Goal: Information Seeking & Learning: Learn about a topic

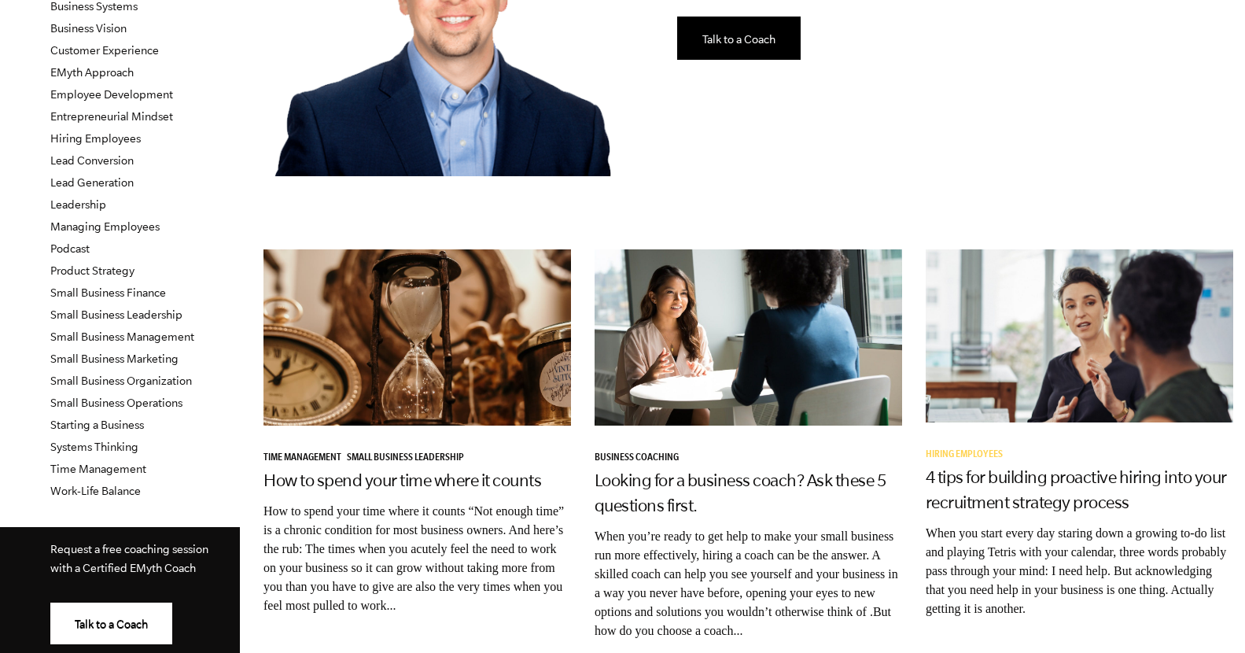
scroll to position [329, 0]
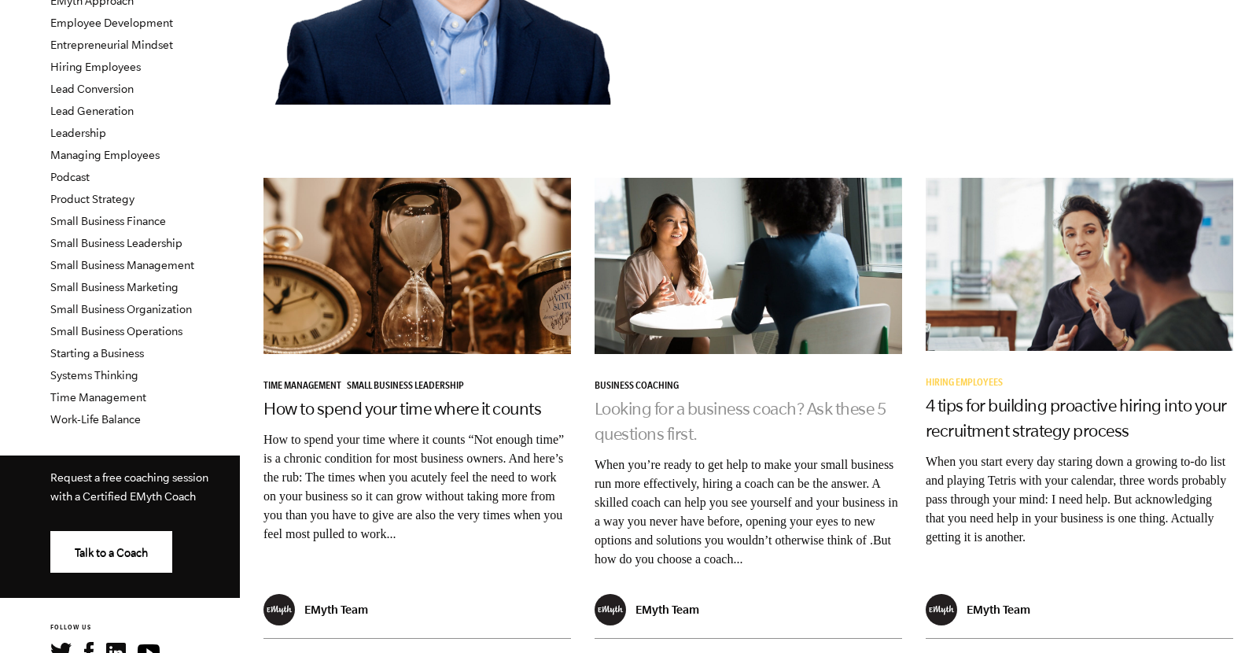
click at [669, 399] on link "Looking for a business coach? Ask these 5 questions first." at bounding box center [741, 421] width 292 height 44
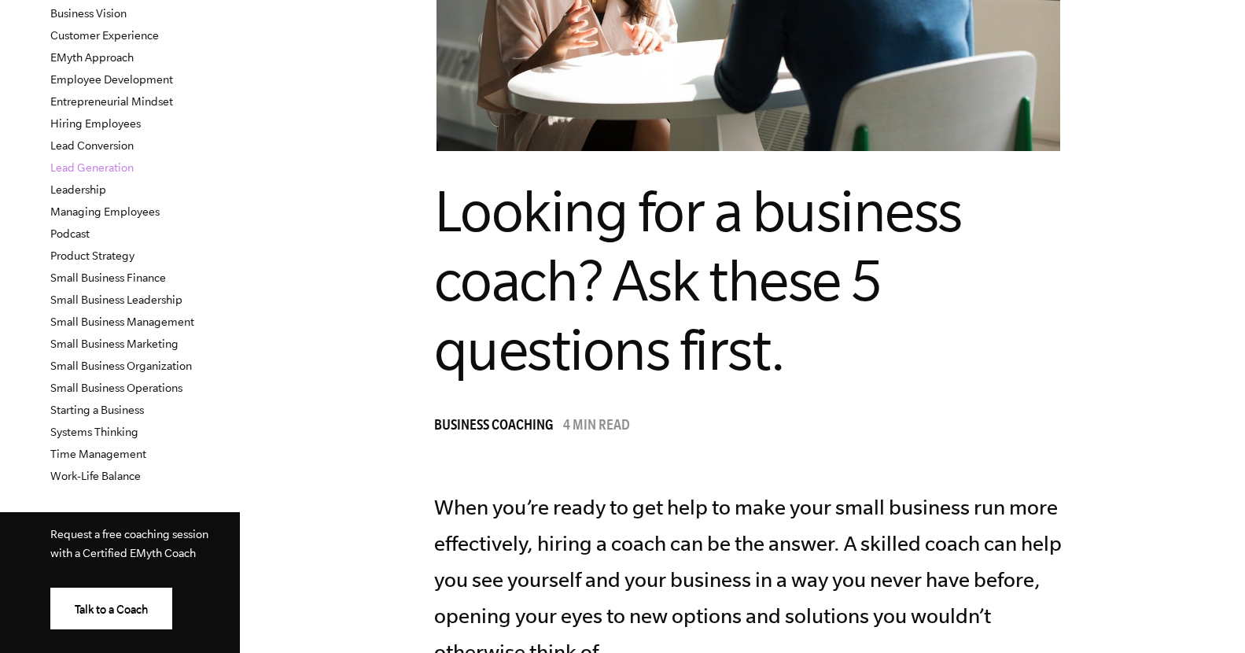
scroll to position [276, 0]
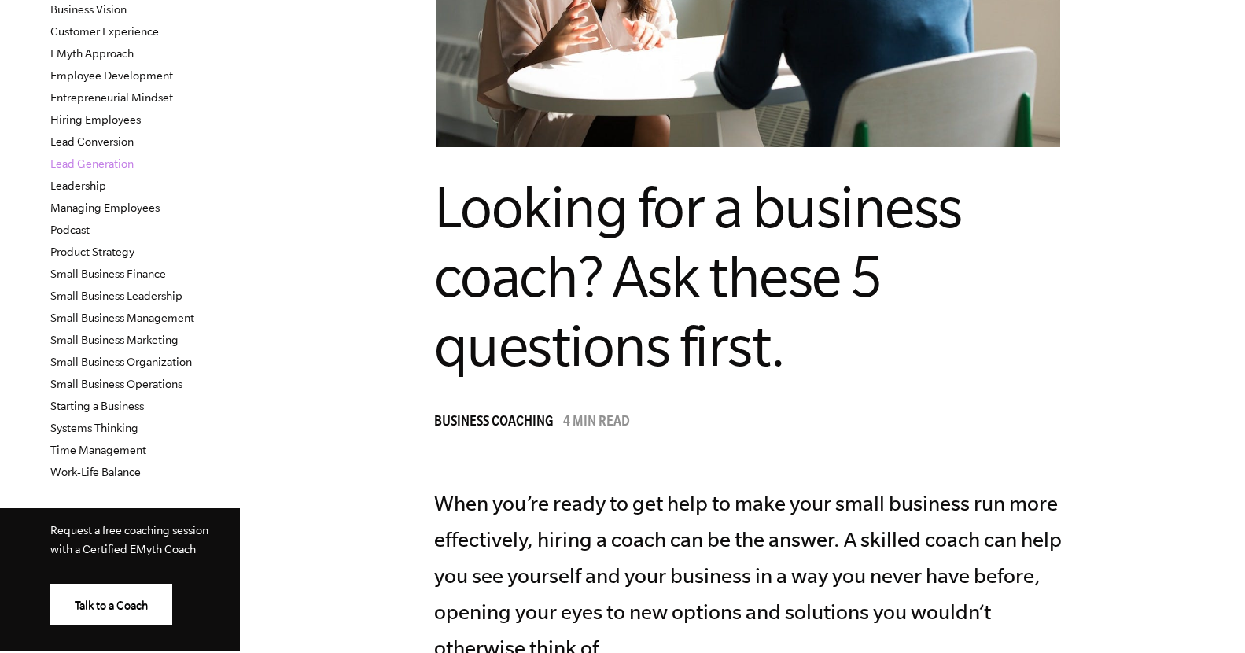
click at [83, 164] on link "Lead Generation" at bounding box center [91, 163] width 83 height 13
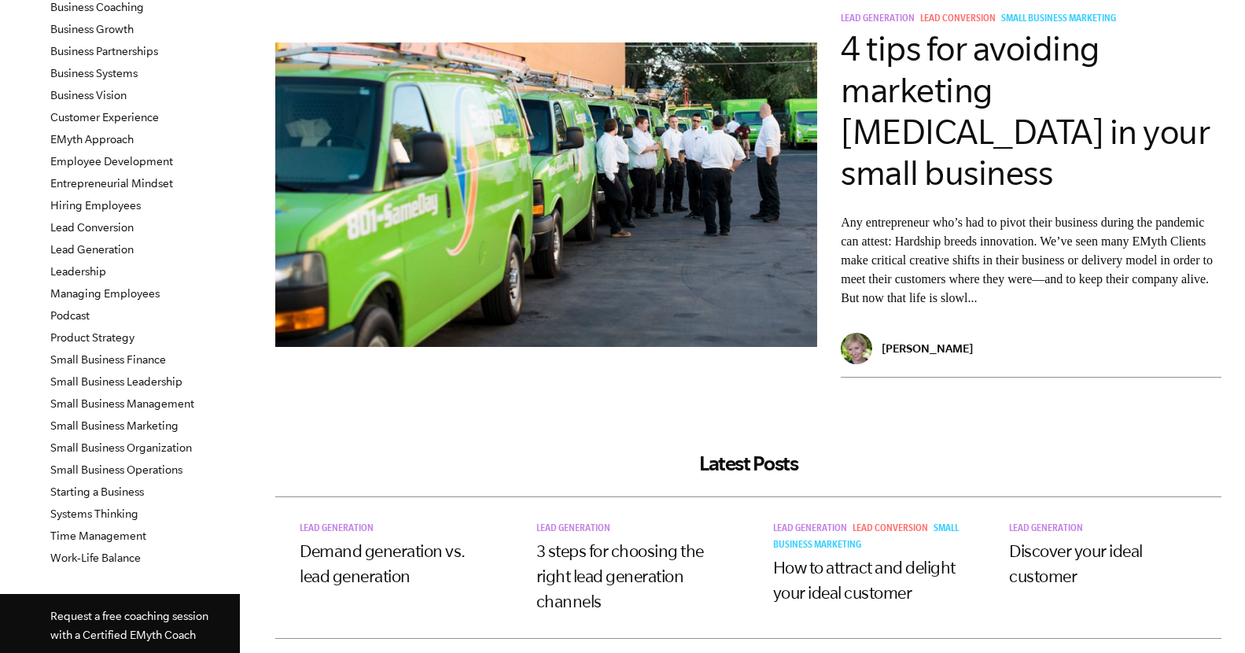
scroll to position [180, 0]
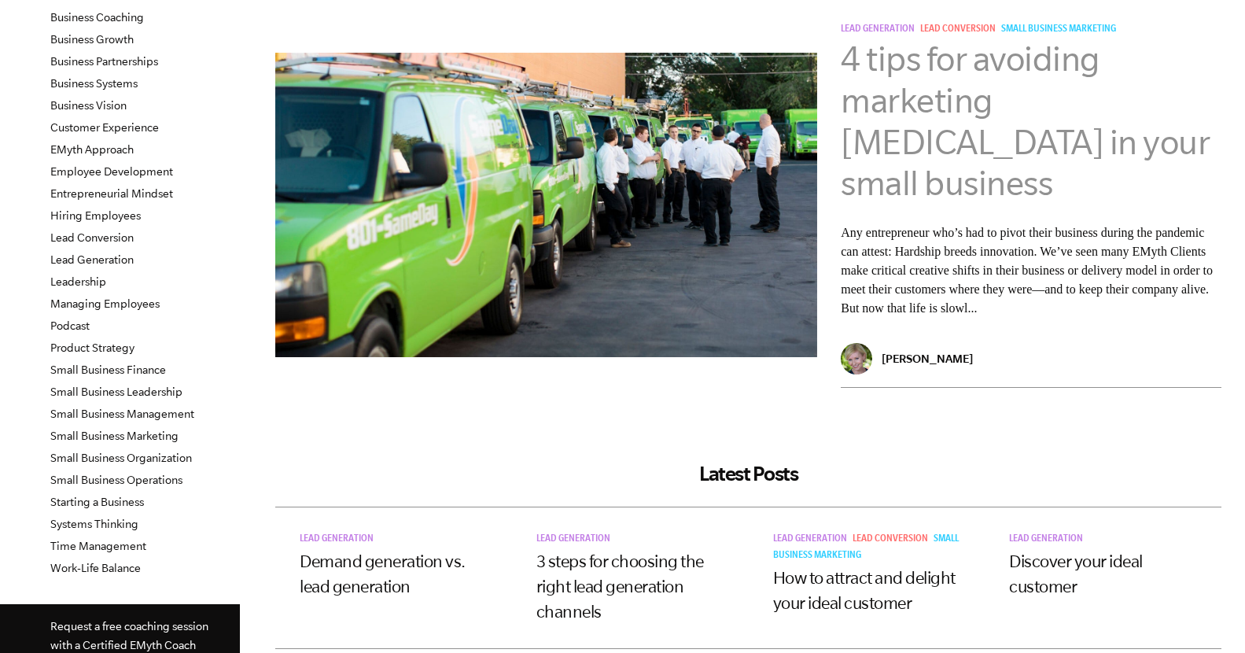
click at [960, 139] on link "4 tips for avoiding marketing [MEDICAL_DATA] in your small business" at bounding box center [1025, 120] width 369 height 163
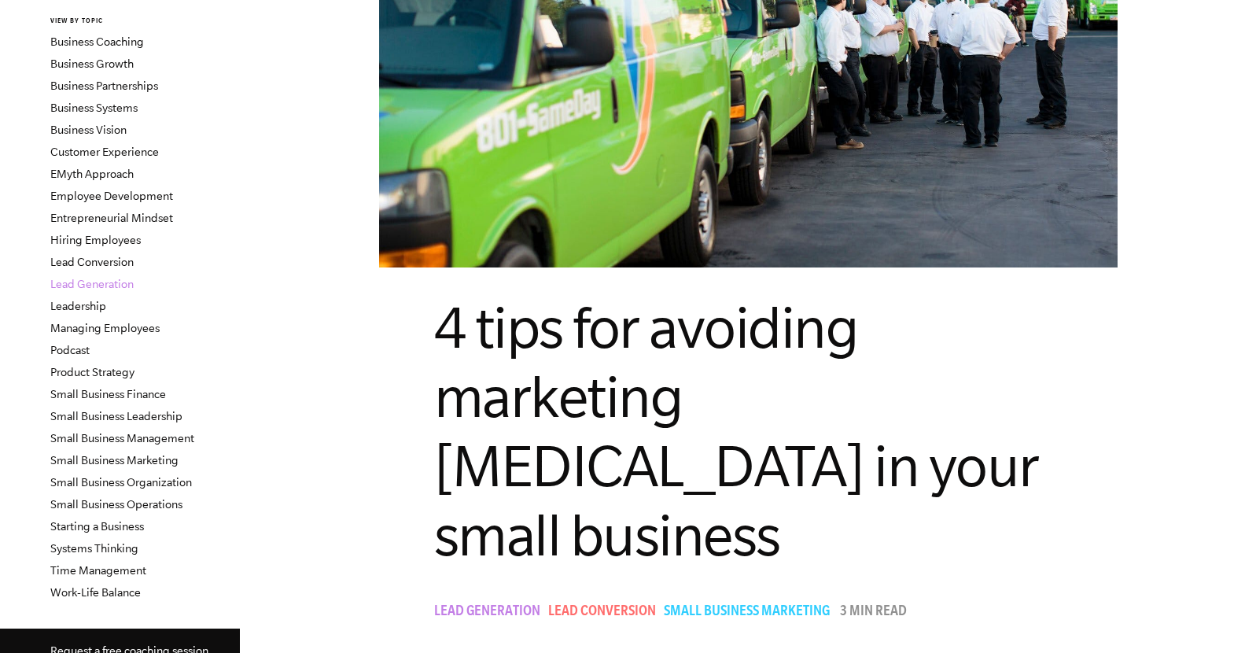
scroll to position [160, 0]
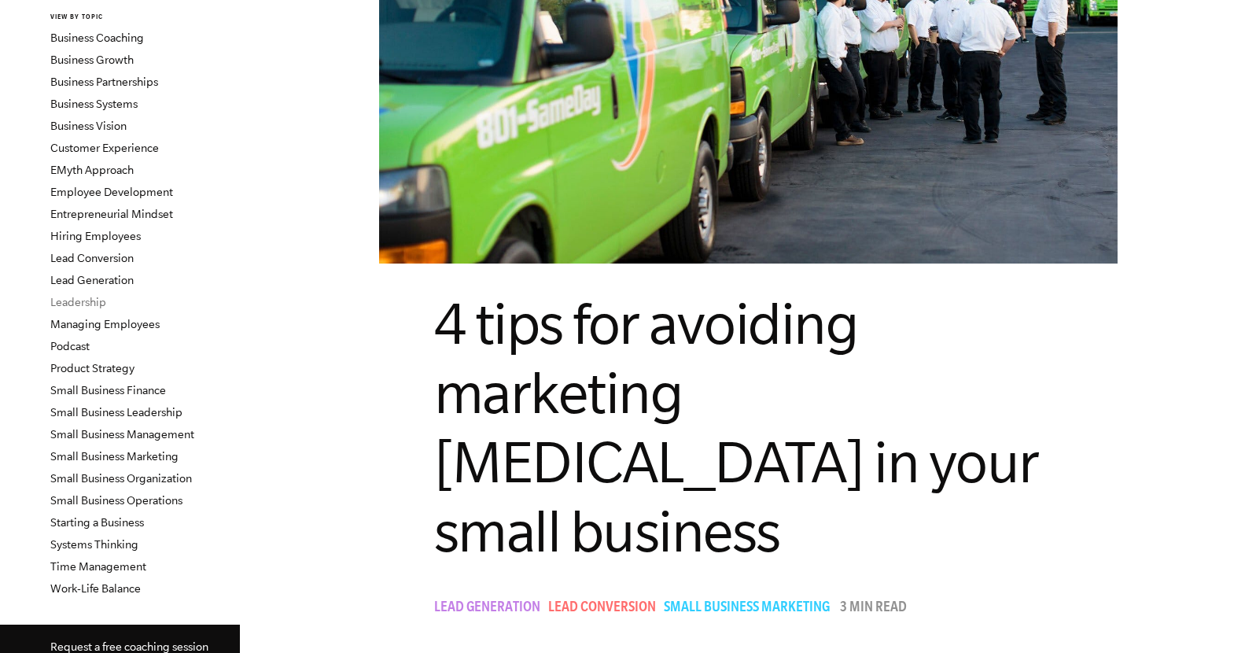
click at [87, 300] on link "Leadership" at bounding box center [78, 302] width 56 height 13
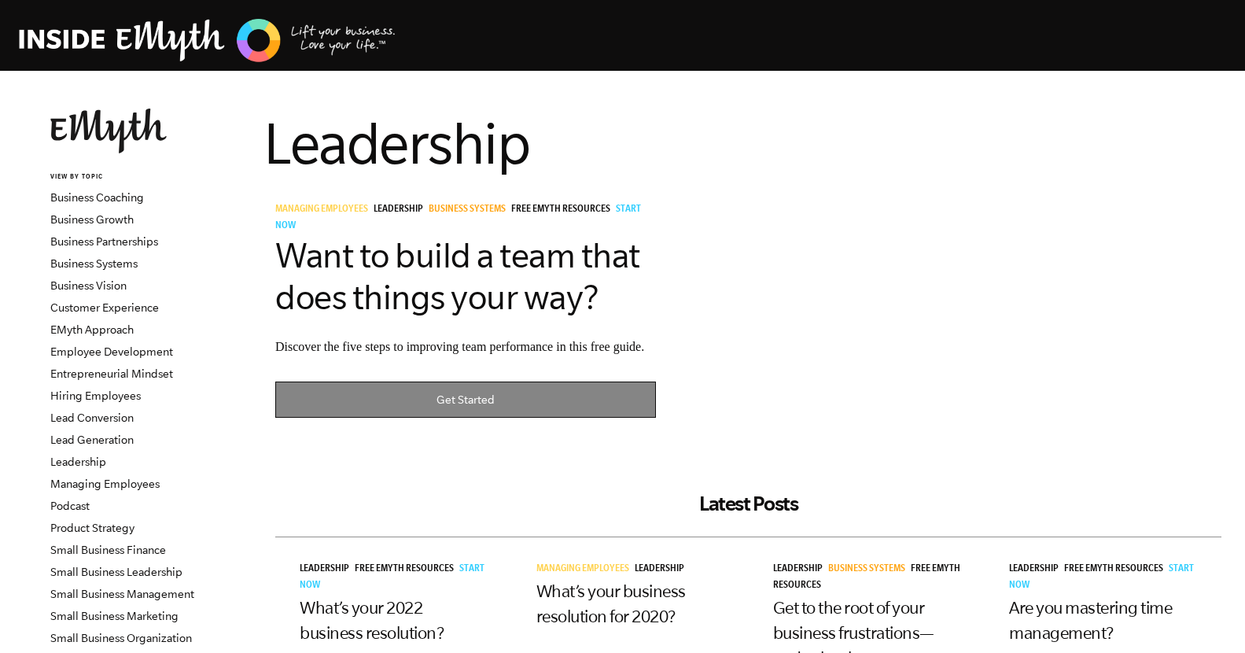
click at [447, 407] on link "Get Started" at bounding box center [465, 399] width 381 height 37
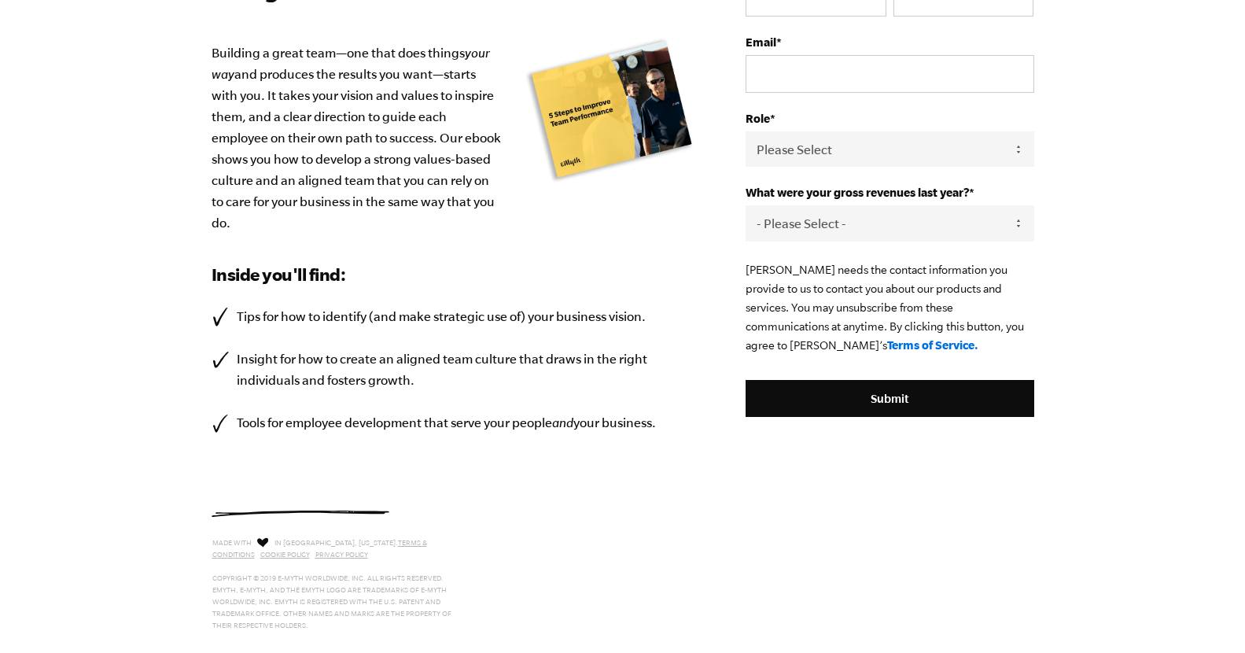
scroll to position [230, 0]
